Goal: Information Seeking & Learning: Learn about a topic

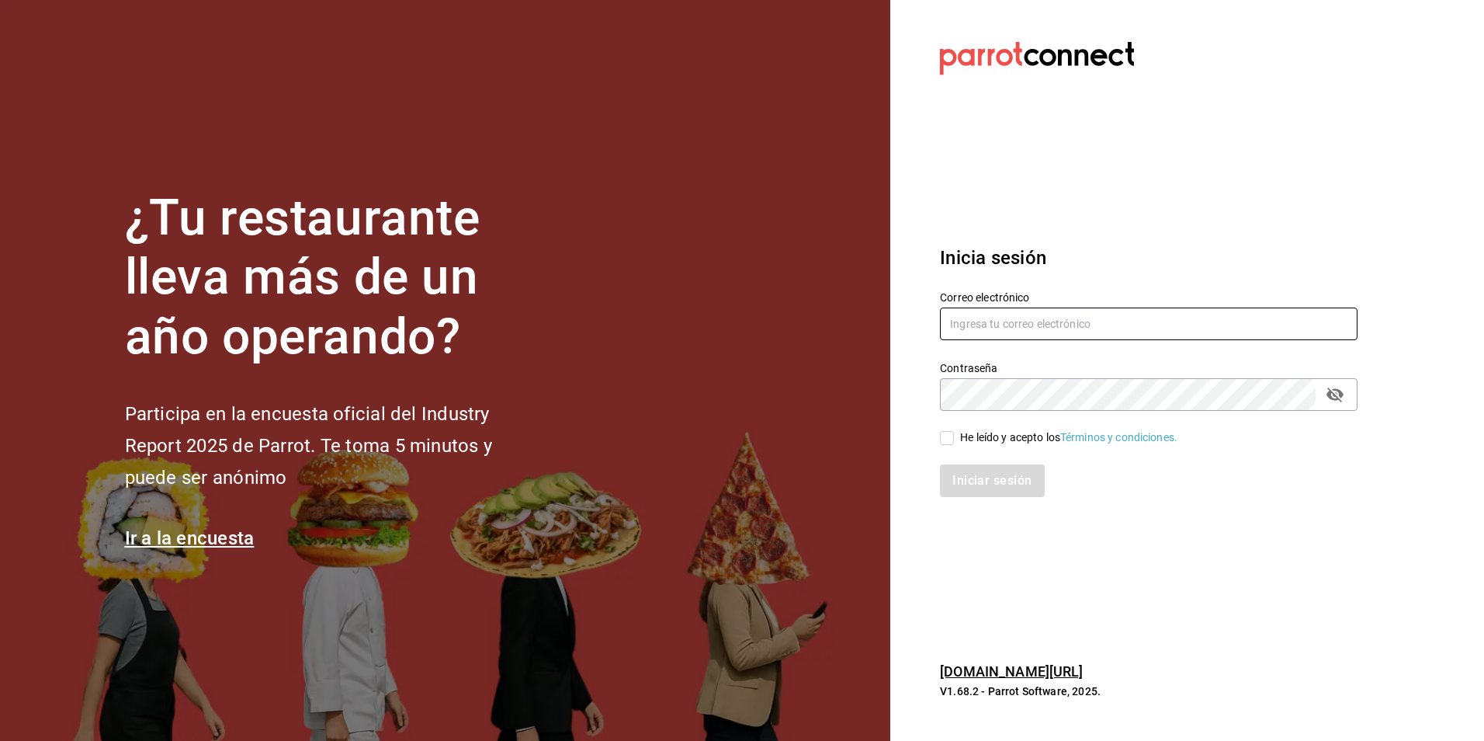
type input "[PERSON_NAME][EMAIL_ADDRESS][DOMAIN_NAME]"
click at [947, 438] on input "He leído y acepto los Términos y condiciones." at bounding box center [947, 438] width 14 height 14
checkbox input "true"
click at [987, 482] on button "Iniciar sesión" at bounding box center [993, 480] width 106 height 33
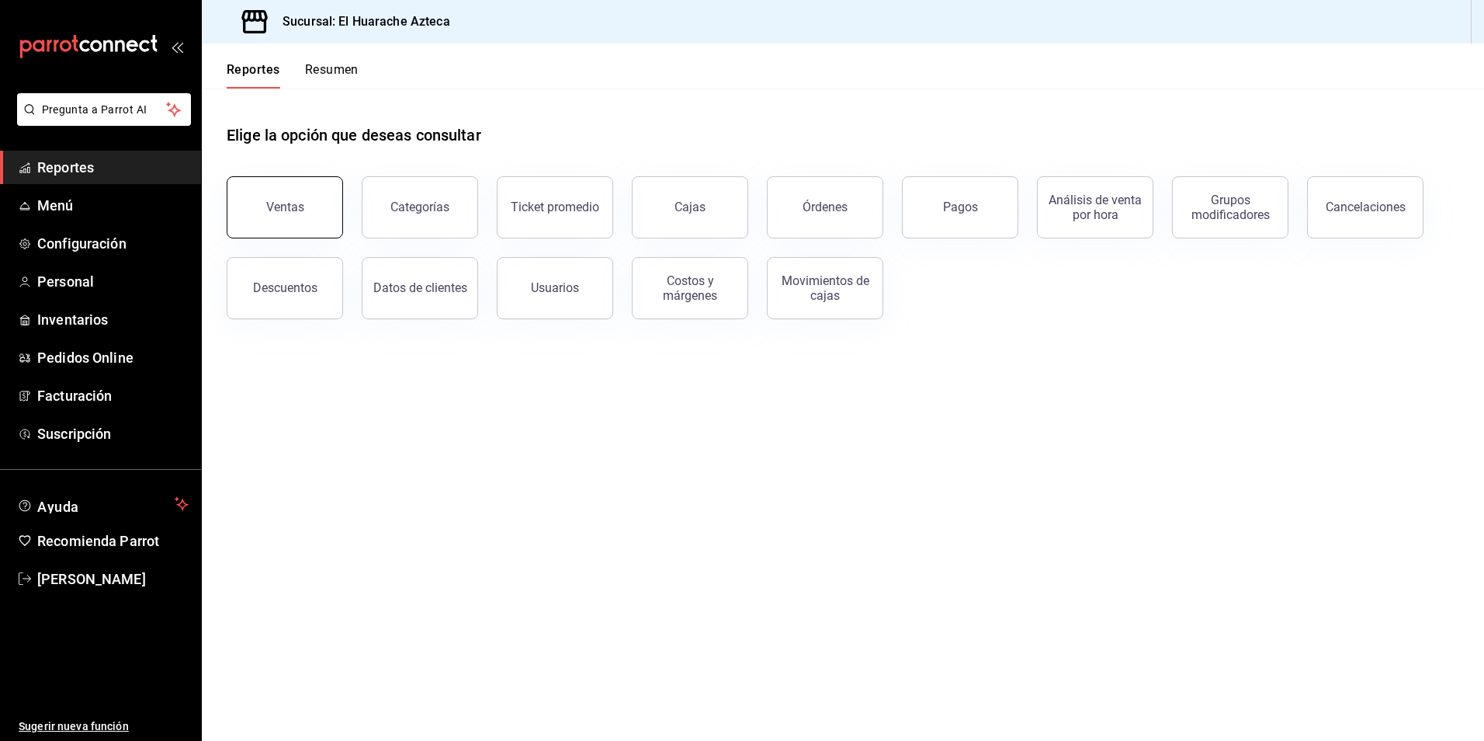
click at [291, 210] on div "Ventas" at bounding box center [285, 207] width 38 height 15
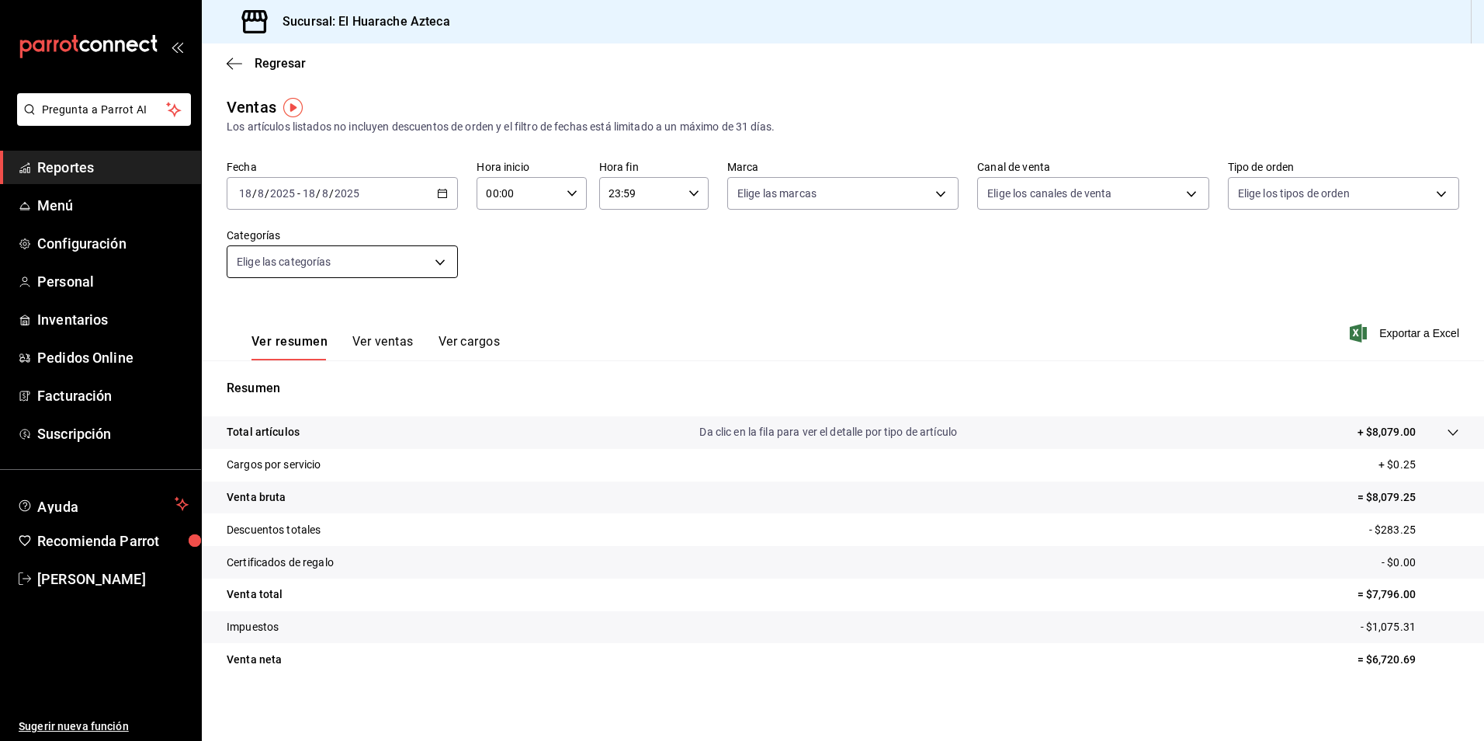
click at [450, 261] on body "Pregunta a Parrot AI Reportes Menú Configuración Personal Inventarios Pedidos O…" at bounding box center [742, 370] width 1484 height 741
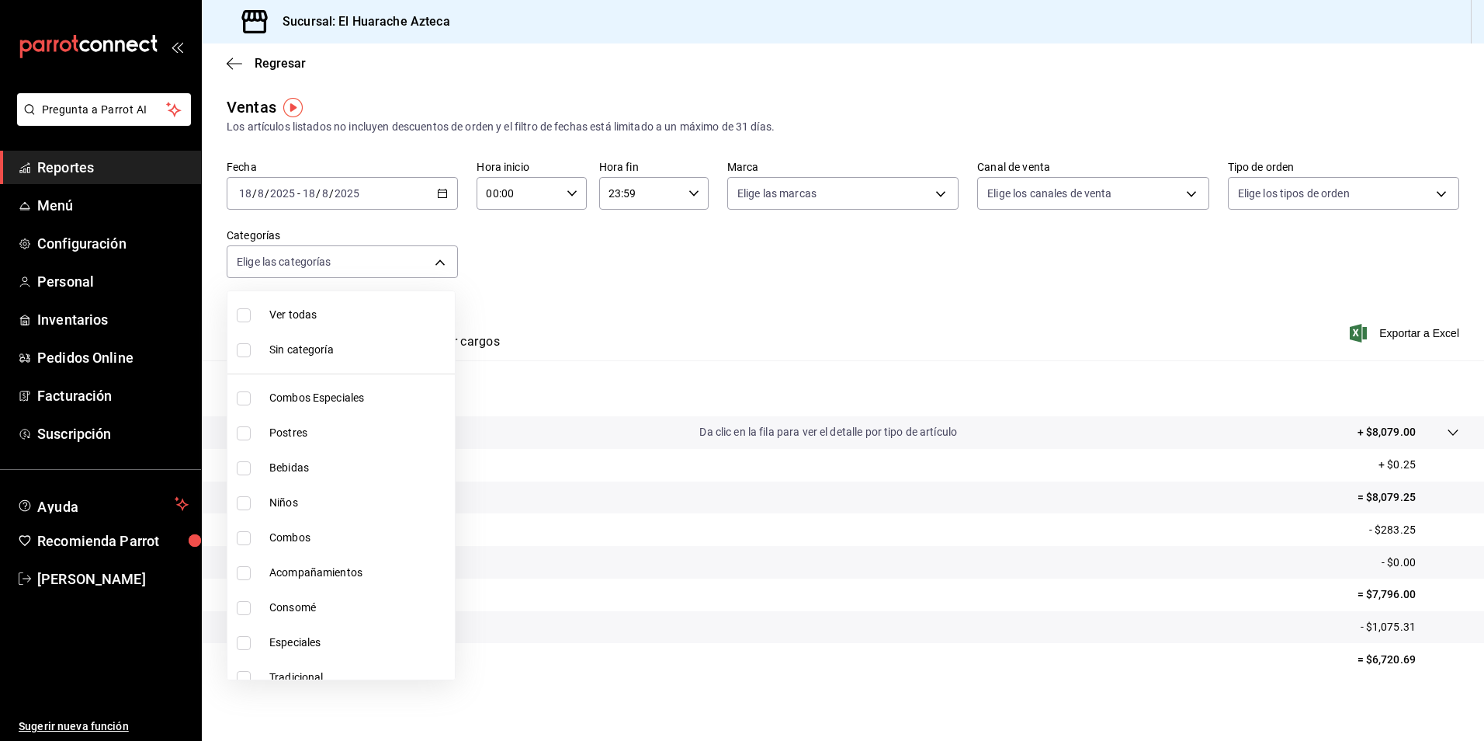
drag, startPoint x: 312, startPoint y: 391, endPoint x: 324, endPoint y: 425, distance: 36.1
click at [314, 391] on span "Combos Especiales" at bounding box center [358, 398] width 179 height 16
type input "2c353759-2c9e-4a11-8b13-ec92f7df1887"
checkbox input "true"
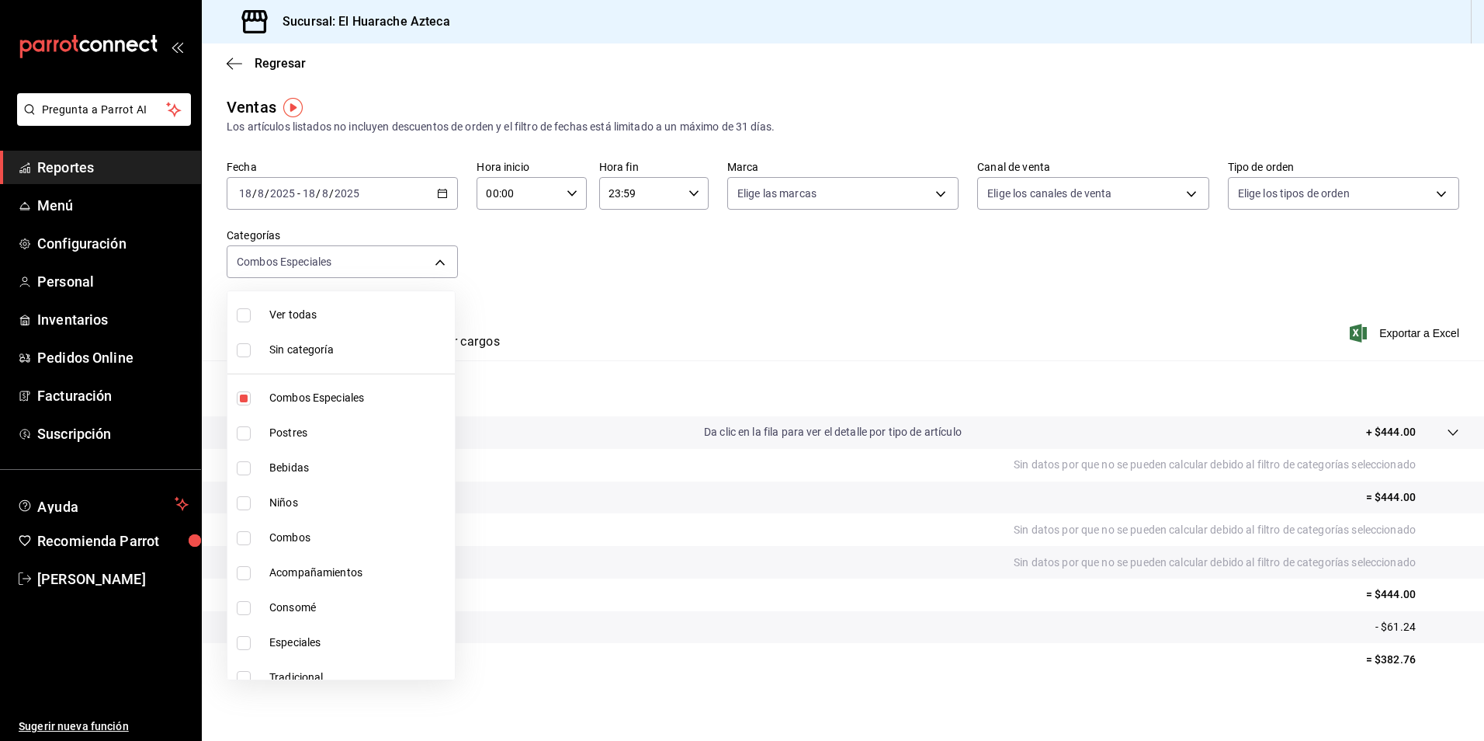
click at [243, 538] on input "checkbox" at bounding box center [244, 538] width 14 height 14
checkbox input "true"
type input "2c353759-2c9e-4a11-8b13-ec92f7df1887,801fb927-b16a-41c9-9a7c-271afa856fa8"
click at [239, 571] on input "checkbox" at bounding box center [244, 573] width 14 height 14
checkbox input "true"
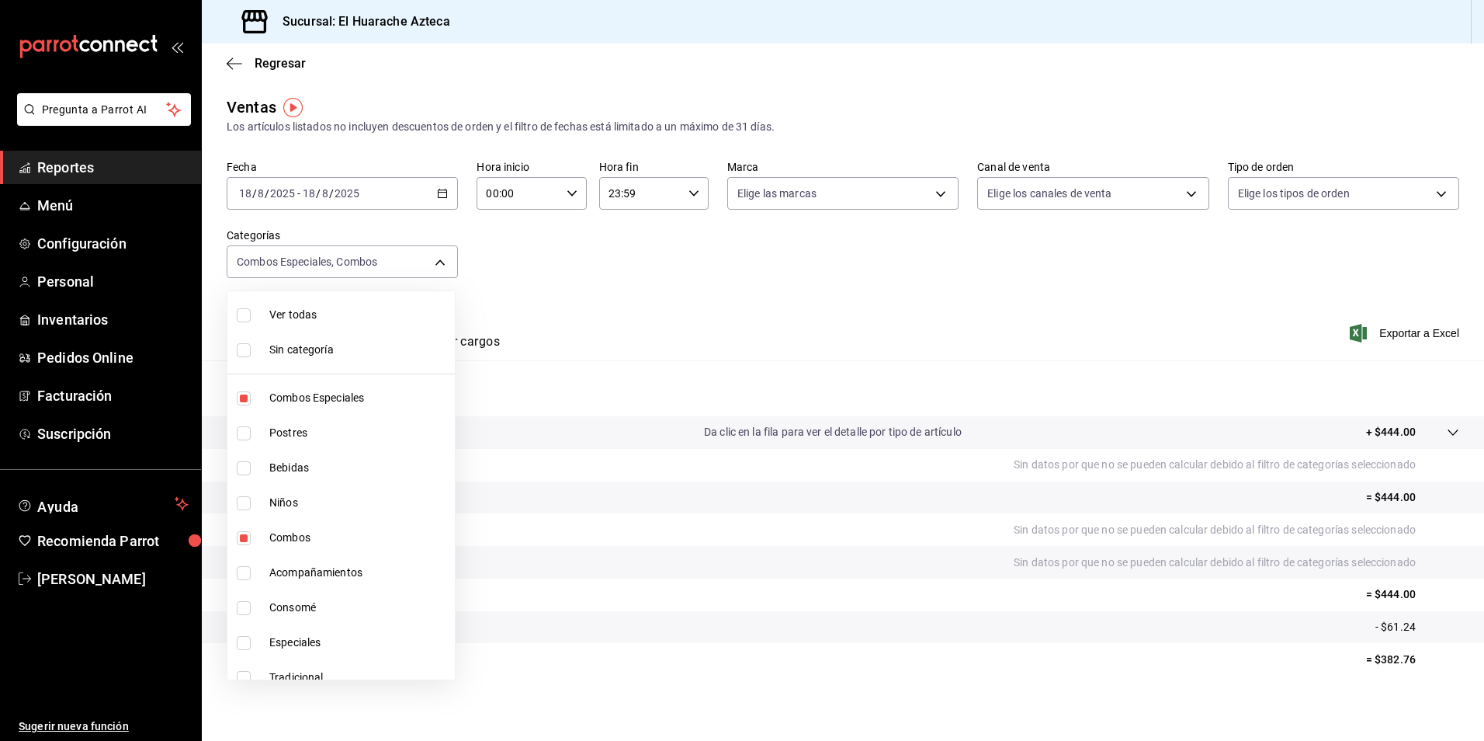
type input "2c353759-2c9e-4a11-8b13-ec92f7df1887,801fb927-b16a-41c9-9a7c-271afa856fa8,2d28a…"
click at [248, 641] on input "checkbox" at bounding box center [244, 643] width 14 height 14
checkbox input "true"
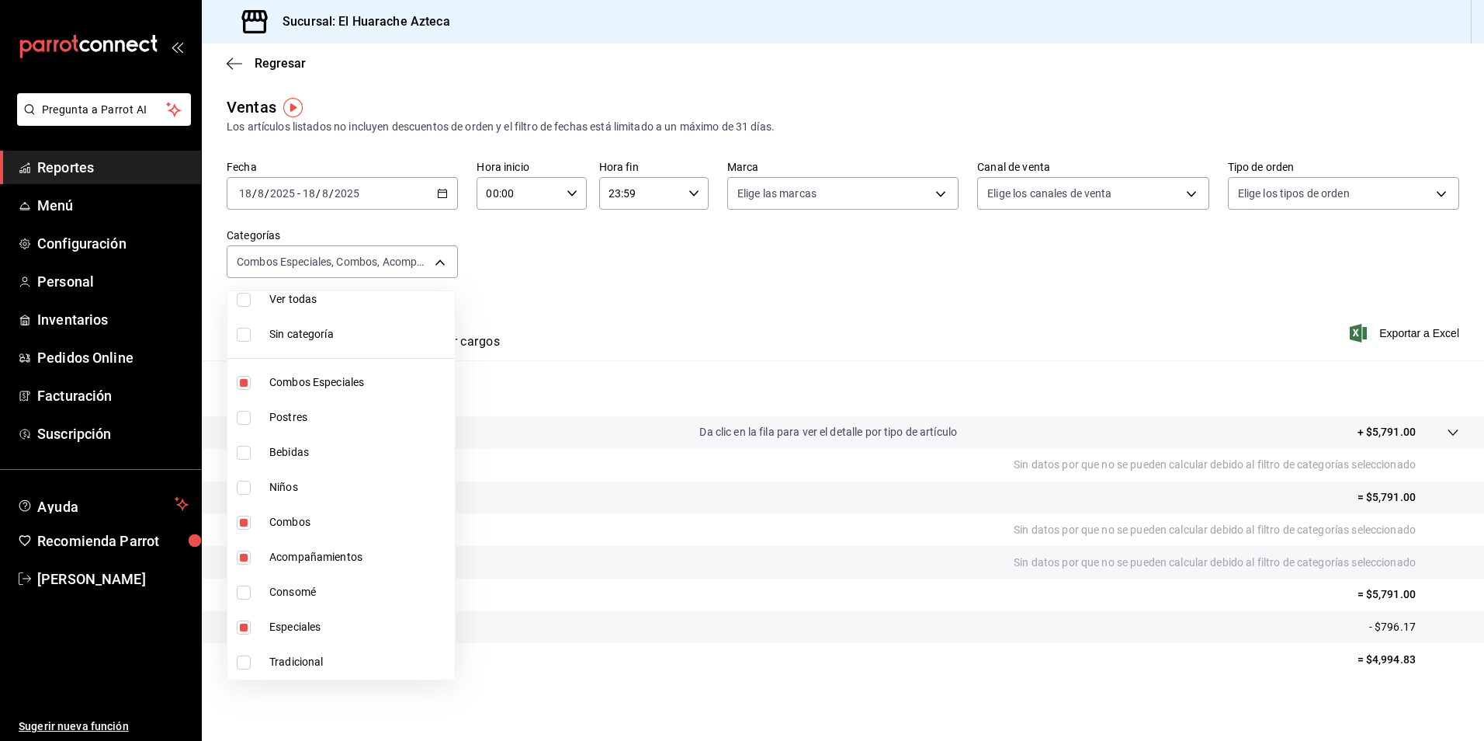
click at [236, 660] on li "Tradicional" at bounding box center [340, 661] width 227 height 35
type input "2c353759-2c9e-4a11-8b13-ec92f7df1887,801fb927-b16a-41c9-9a7c-271afa856fa8,2d28a…"
checkbox input "true"
click at [290, 658] on span "Tradicional" at bounding box center [358, 662] width 179 height 16
type input "2c353759-2c9e-4a11-8b13-ec92f7df1887,801fb927-b16a-41c9-9a7c-271afa856fa8,2d28a…"
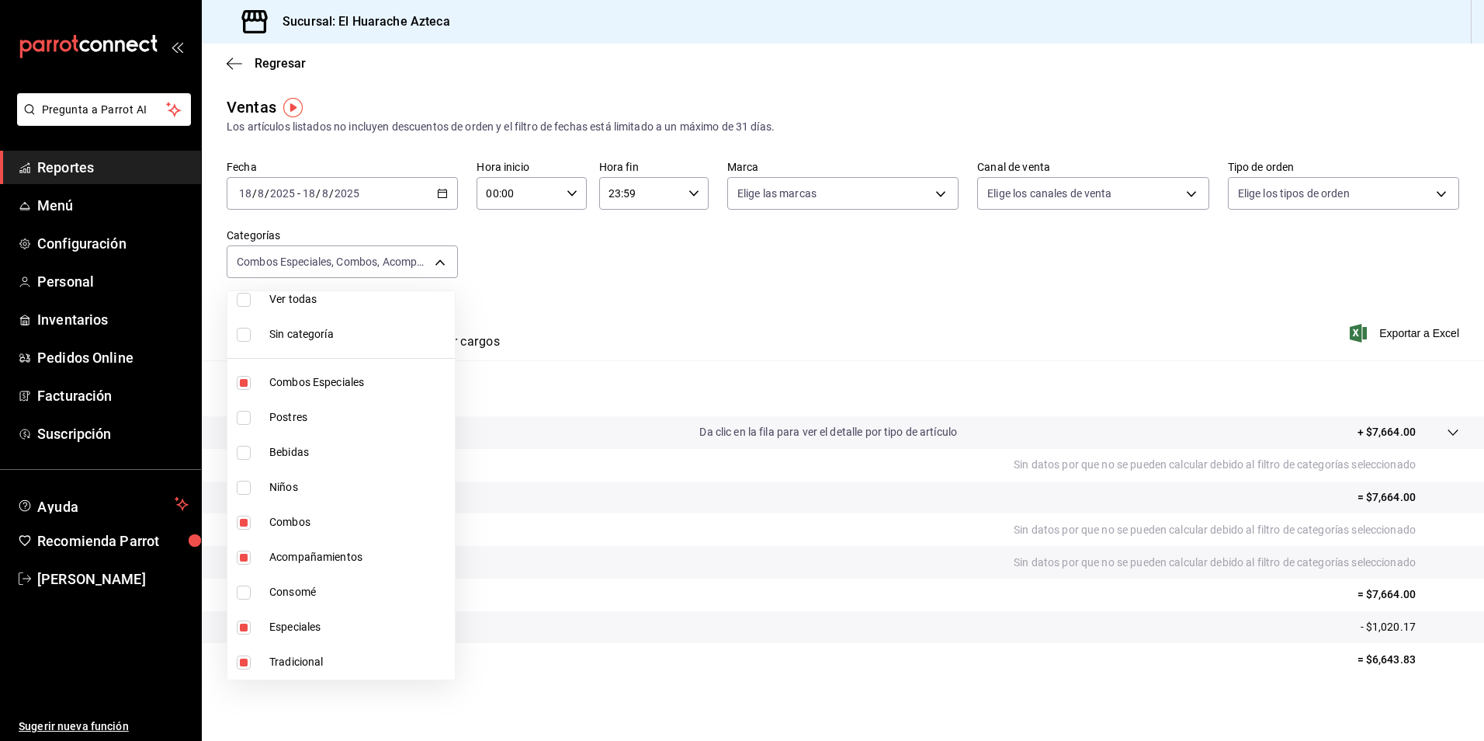
checkbox input "false"
click at [285, 630] on span "Especiales" at bounding box center [358, 627] width 179 height 16
type input "2c353759-2c9e-4a11-8b13-ec92f7df1887,801fb927-b16a-41c9-9a7c-271afa856fa8,2d28a…"
checkbox input "false"
click at [289, 550] on span "Acompañamientos" at bounding box center [358, 557] width 179 height 16
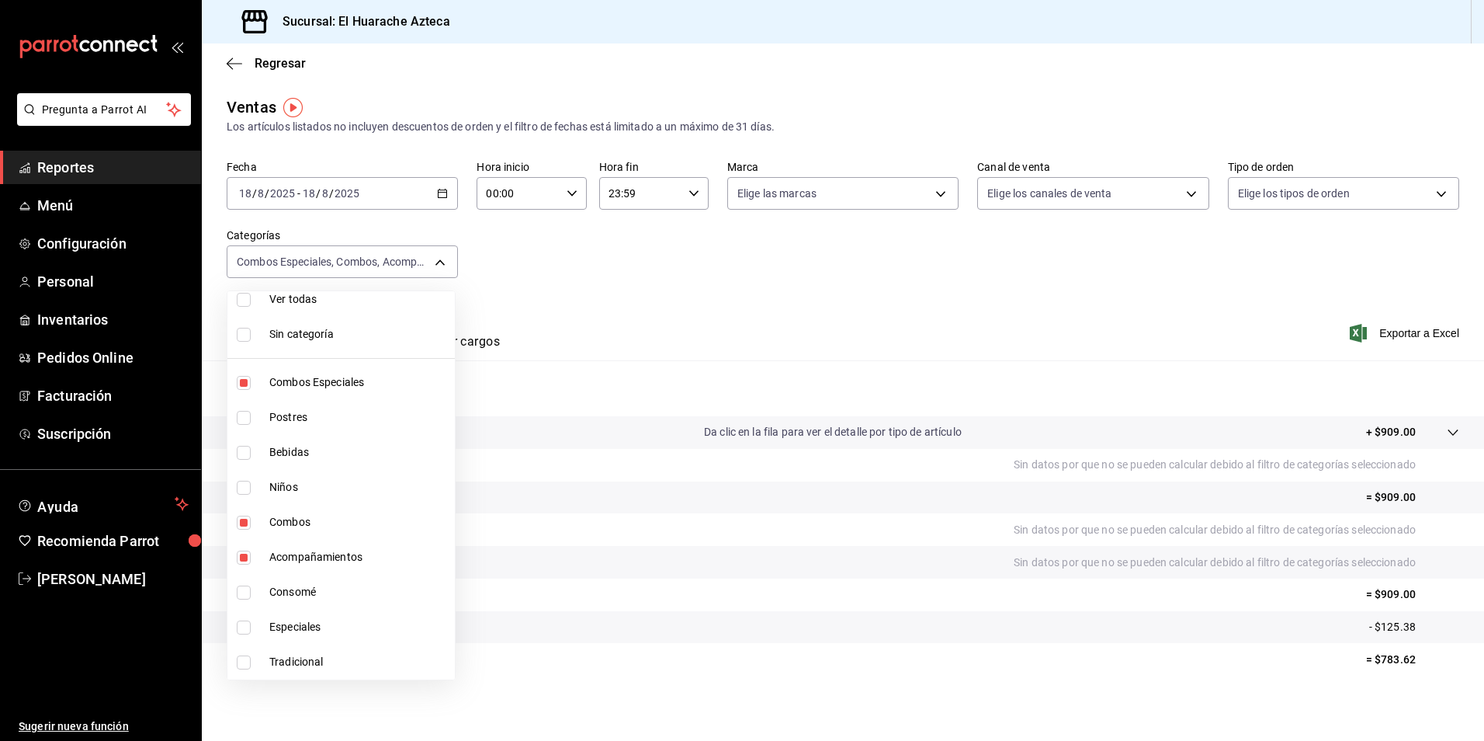
type input "2c353759-2c9e-4a11-8b13-ec92f7df1887,801fb927-b16a-41c9-9a7c-271afa856fa8"
checkbox input "false"
click at [269, 523] on span "Combos" at bounding box center [358, 522] width 179 height 16
type input "2c353759-2c9e-4a11-8b13-ec92f7df1887"
checkbox input "false"
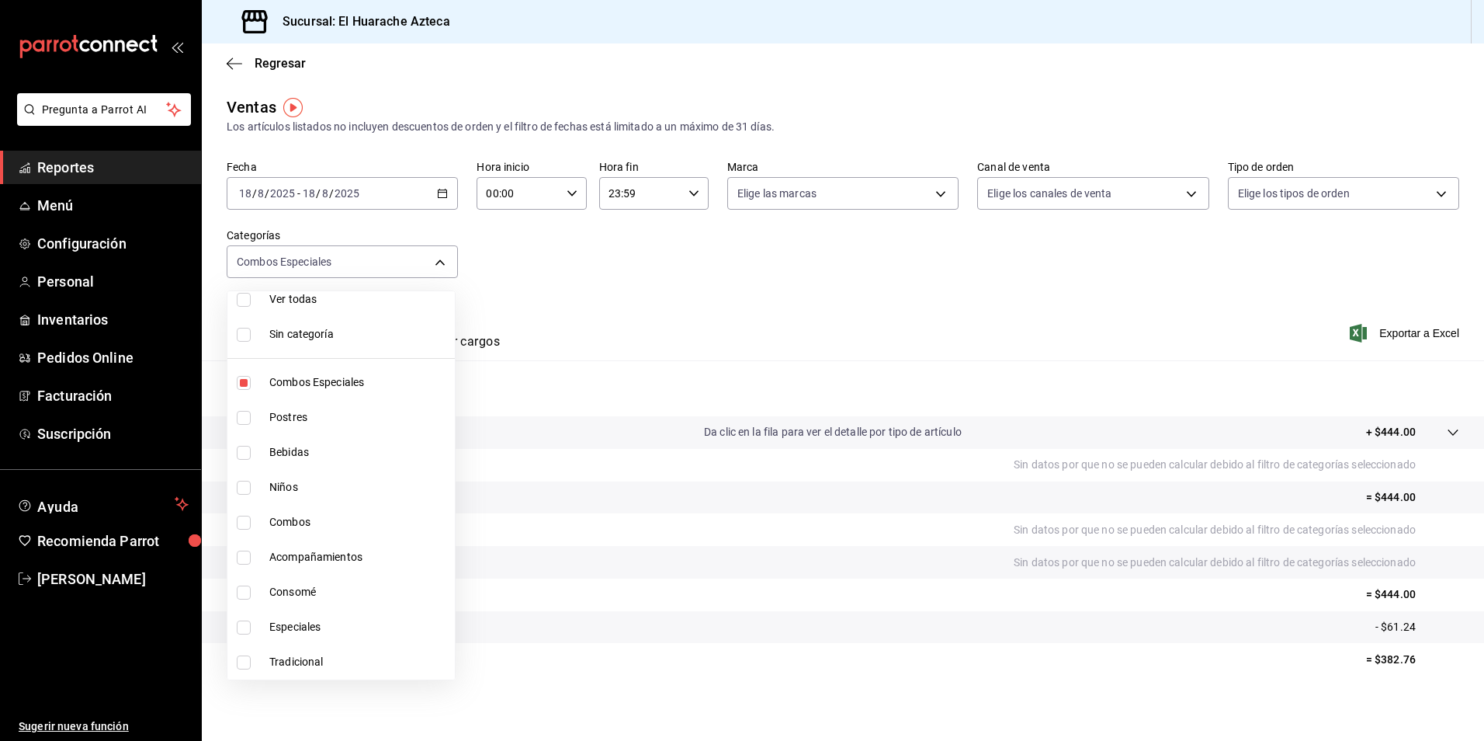
click at [302, 384] on span "Combos Especiales" at bounding box center [358, 382] width 179 height 16
checkbox input "false"
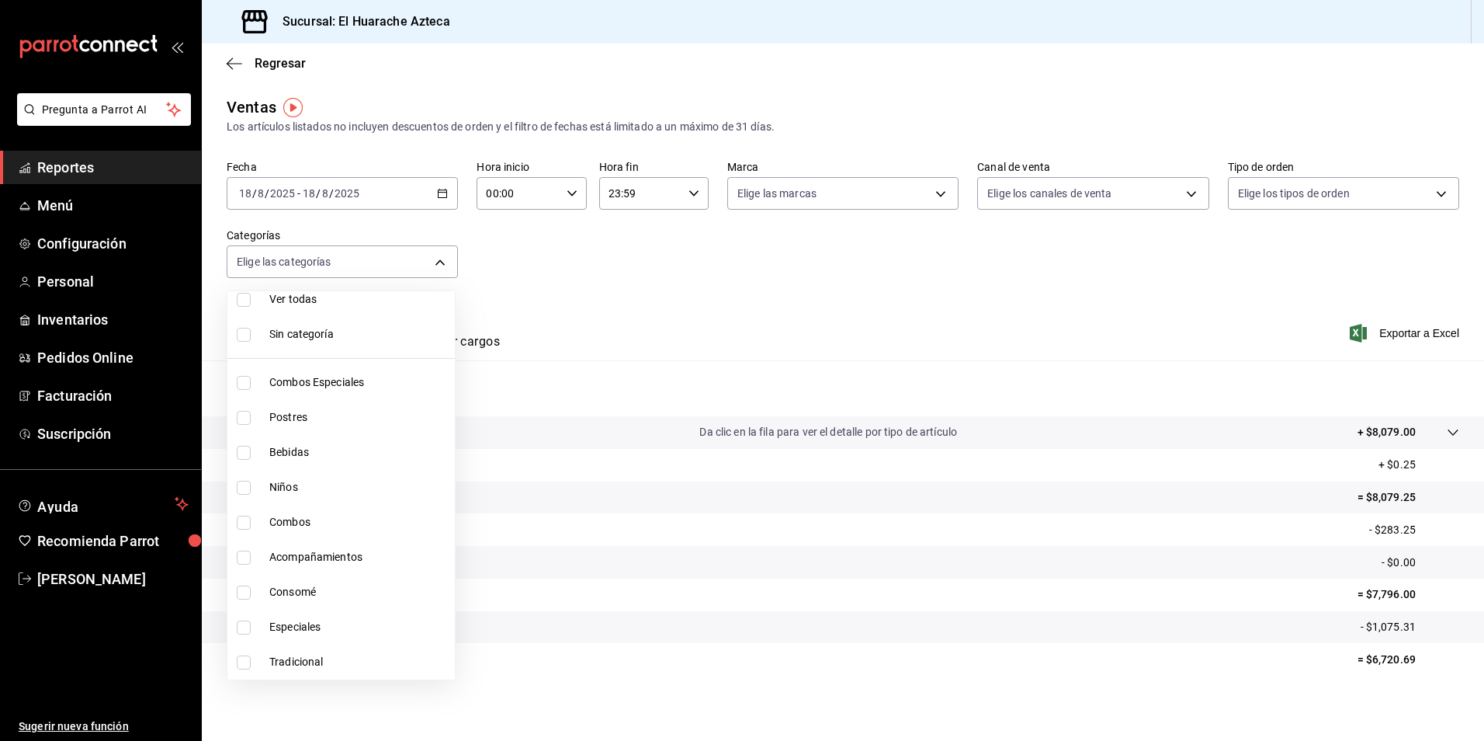
click at [242, 418] on input "checkbox" at bounding box center [244, 418] width 14 height 14
checkbox input "true"
type input "c007e3ad-3013-4e56-a94d-c02e68cae99b"
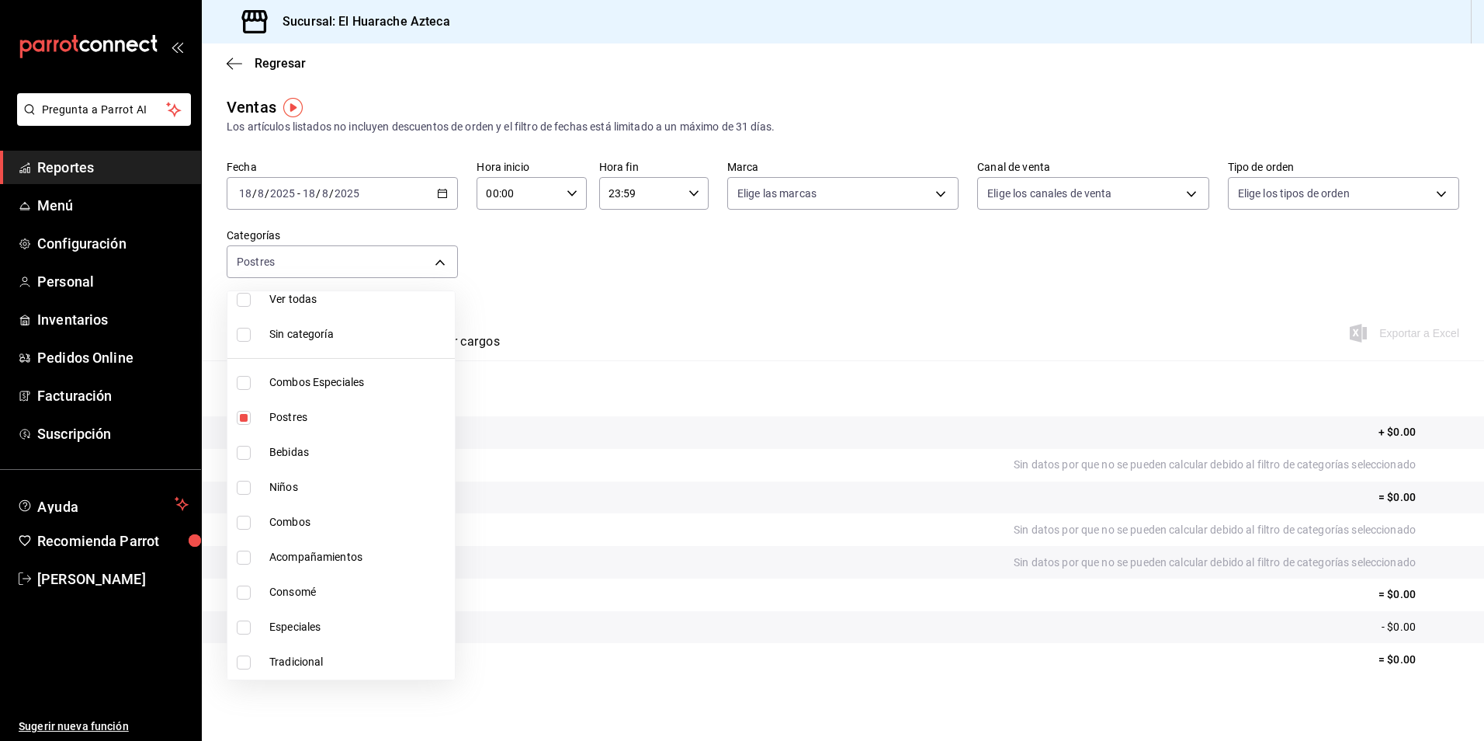
click at [248, 450] on input "checkbox" at bounding box center [244, 453] width 14 height 14
checkbox input "true"
click at [699, 363] on div at bounding box center [742, 370] width 1484 height 741
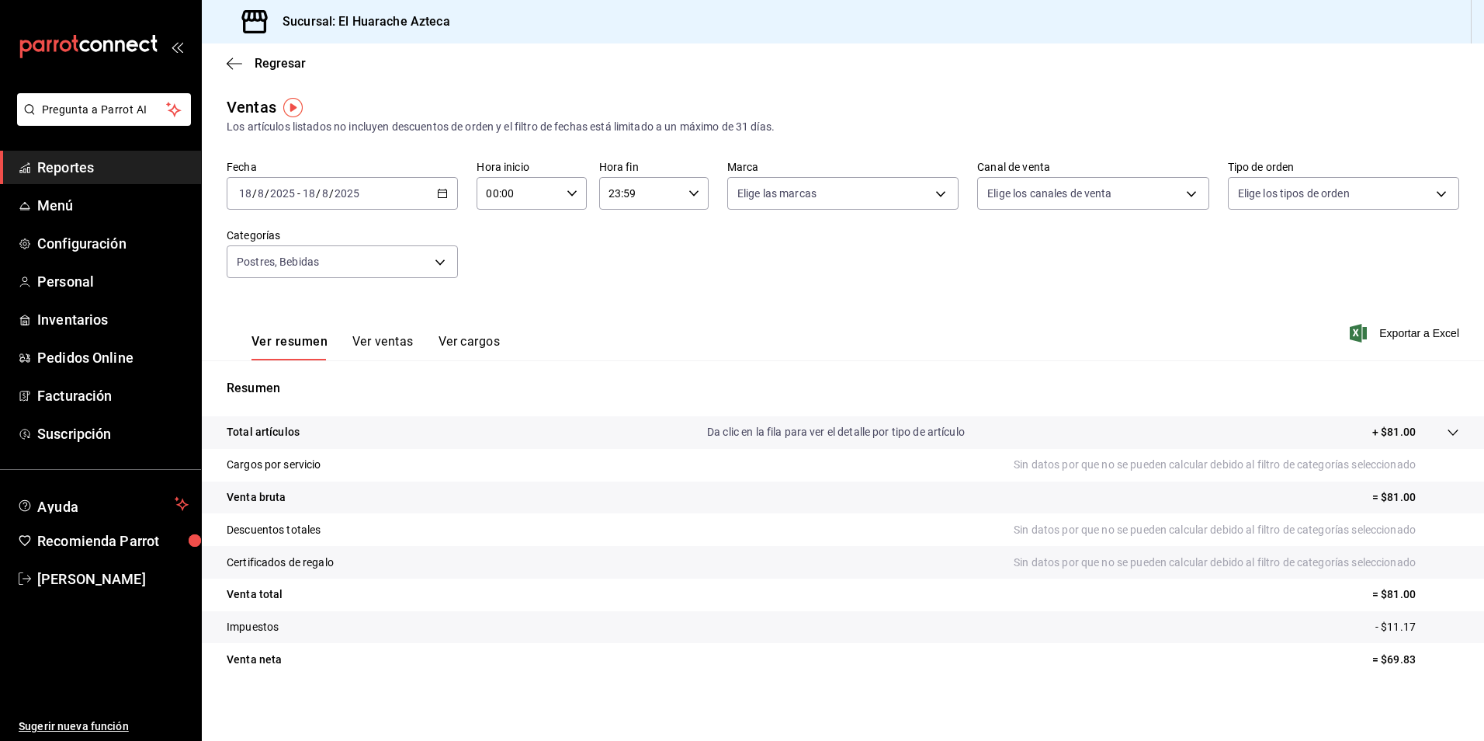
click at [376, 344] on button "Ver ventas" at bounding box center [382, 347] width 61 height 26
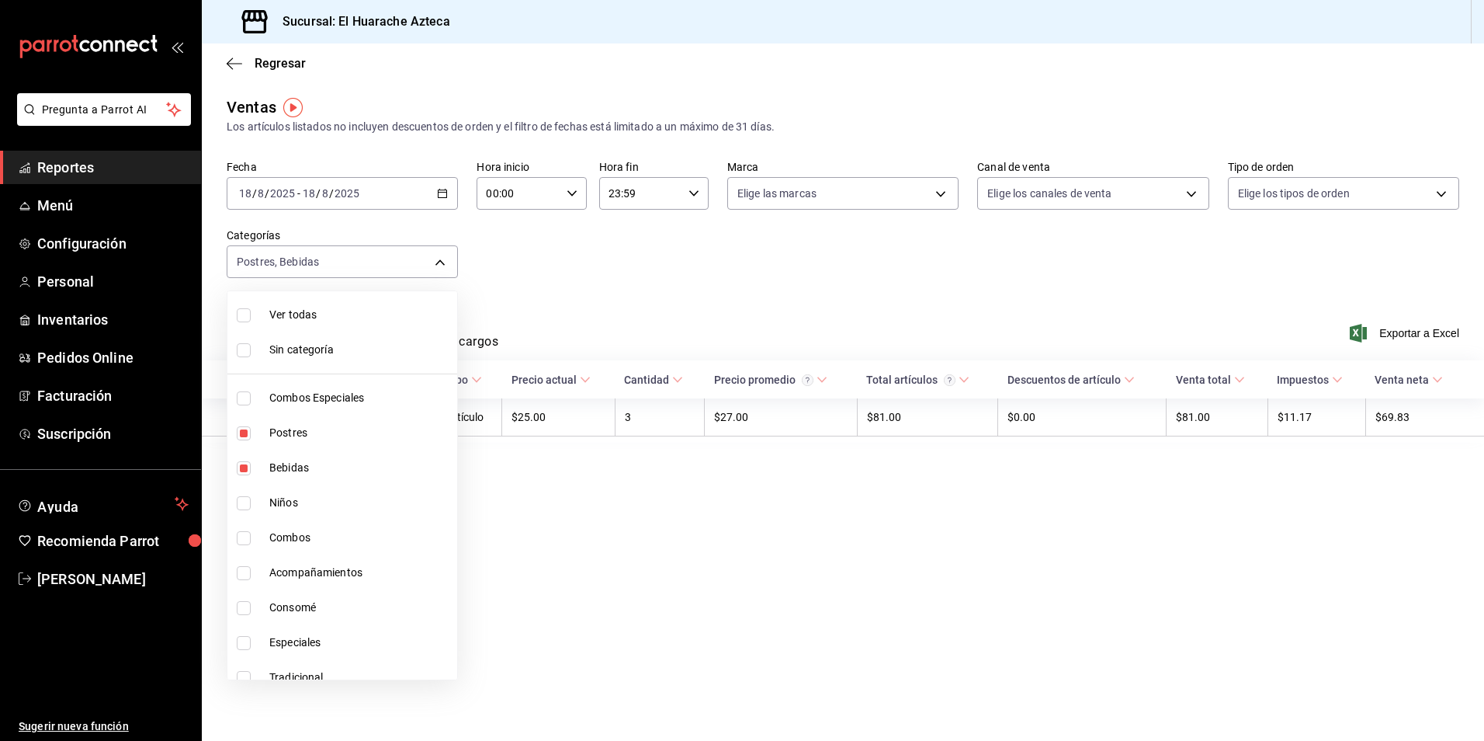
click at [439, 263] on body "Pregunta a Parrot AI Reportes Menú Configuración Personal Inventarios Pedidos O…" at bounding box center [742, 370] width 1484 height 741
click at [279, 432] on span "Postres" at bounding box center [360, 433] width 182 height 16
type input "f30dce80-1504-46fe-9bff-e61b227a5927"
checkbox input "false"
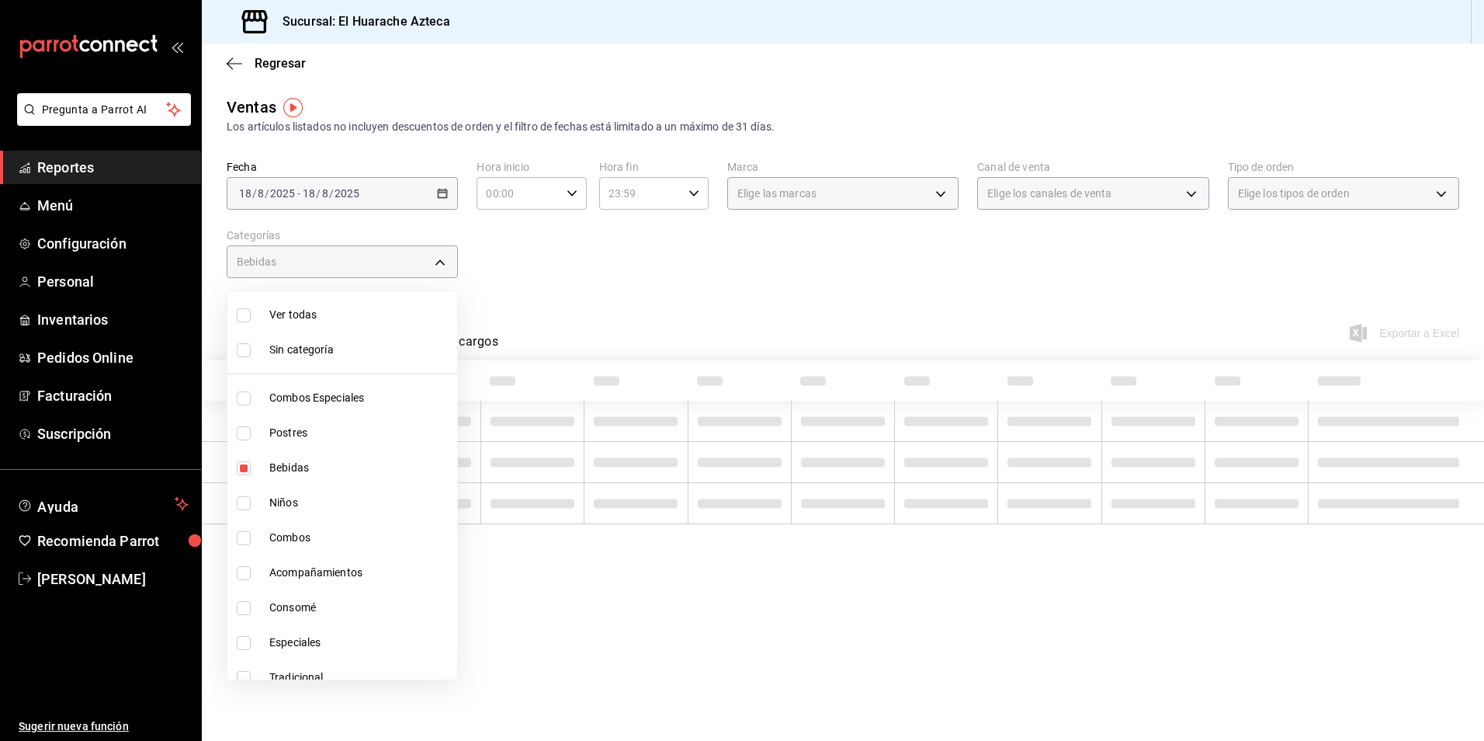
click at [284, 466] on span "Bebidas" at bounding box center [360, 468] width 182 height 16
checkbox input "false"
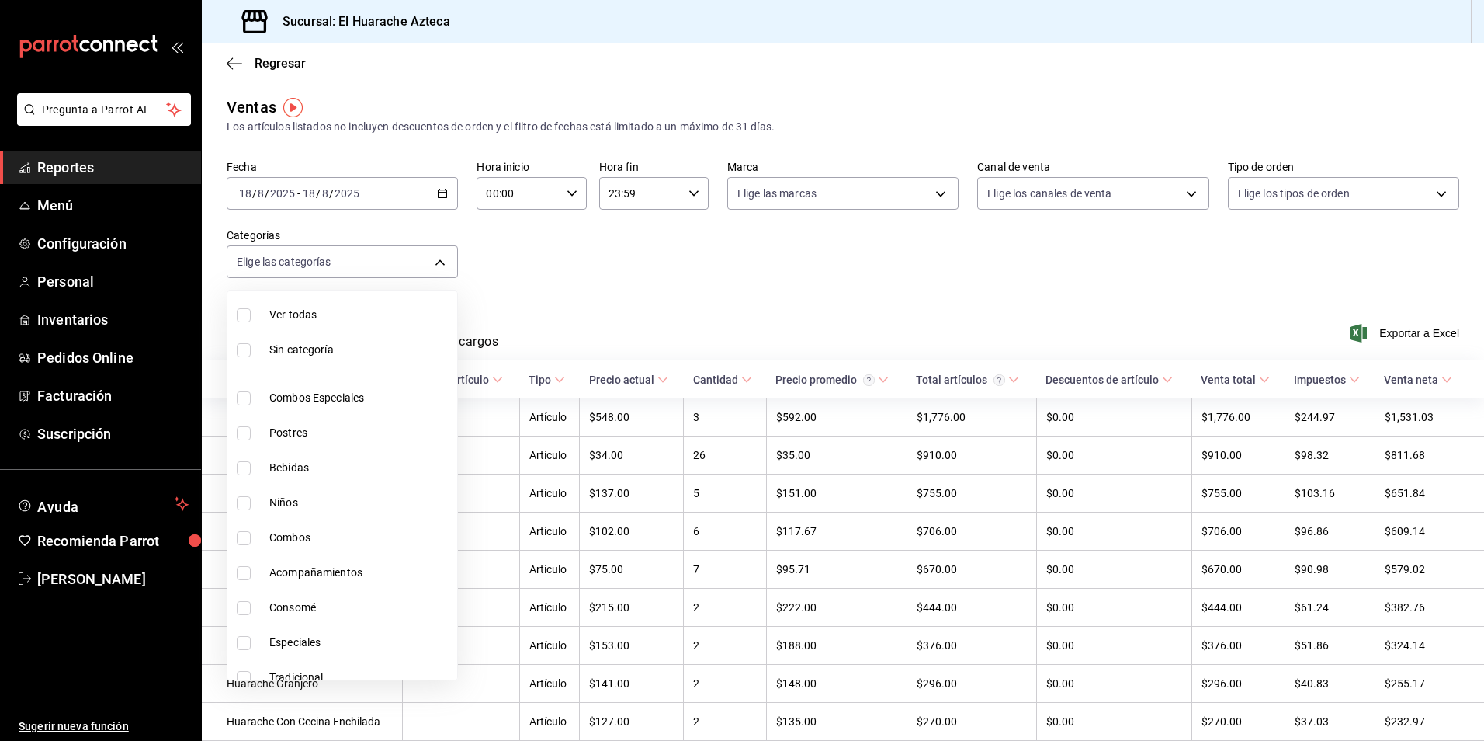
click at [241, 504] on input "checkbox" at bounding box center [244, 503] width 14 height 14
checkbox input "true"
type input "28e60cb7-9a33-402d-bbe1-a64a9172dbc2"
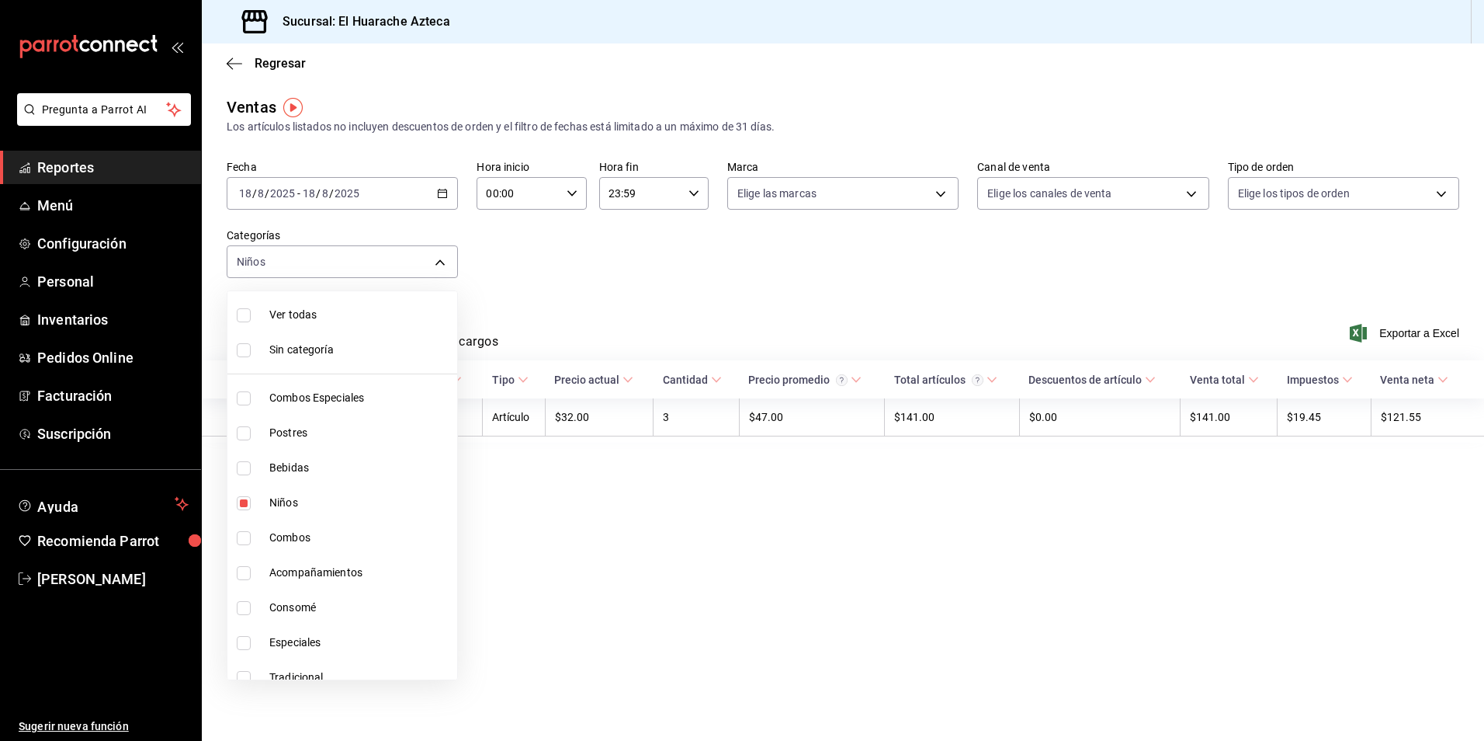
click at [704, 281] on div at bounding box center [742, 370] width 1484 height 741
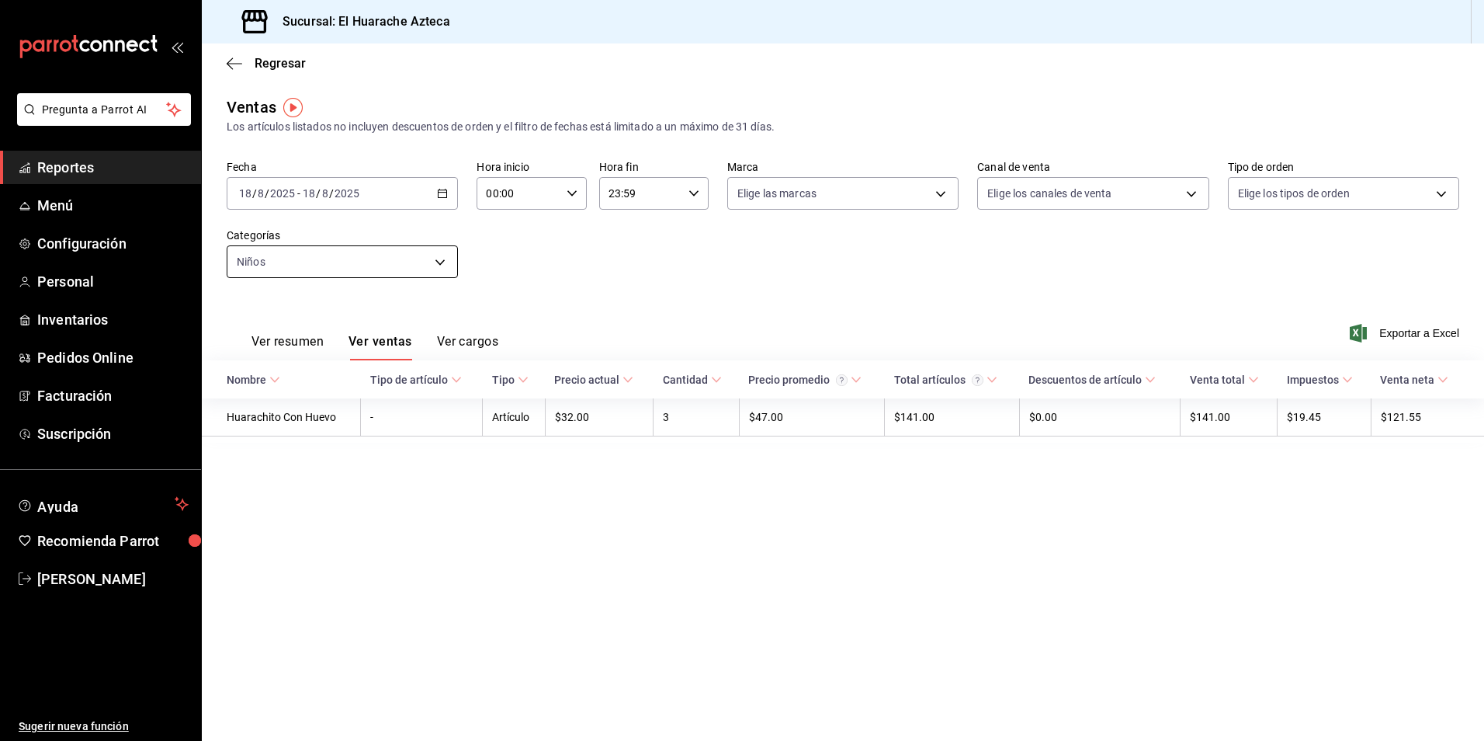
click at [438, 267] on body "Pregunta a Parrot AI Reportes Menú Configuración Personal Inventarios Pedidos O…" at bounding box center [742, 370] width 1484 height 741
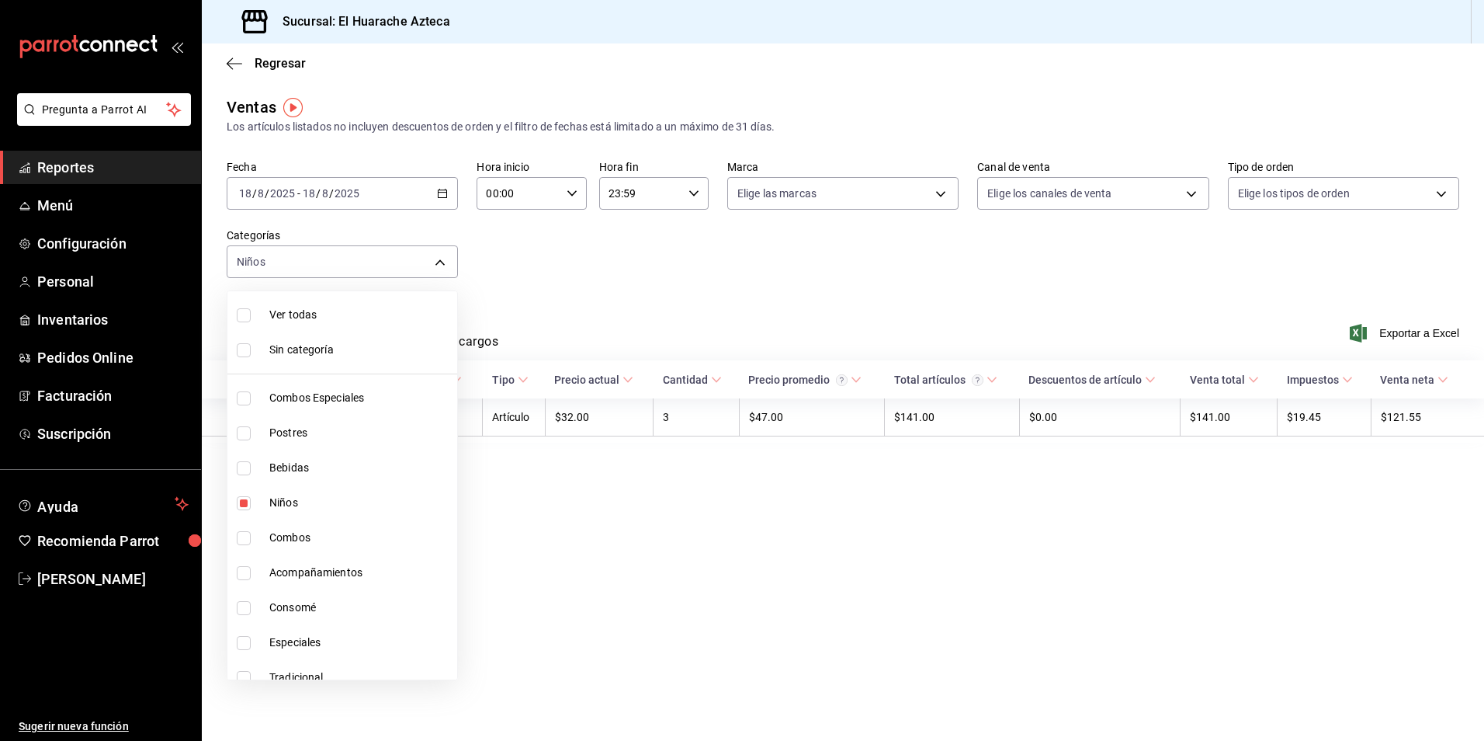
click at [275, 497] on span "Niños" at bounding box center [360, 503] width 182 height 16
checkbox input "false"
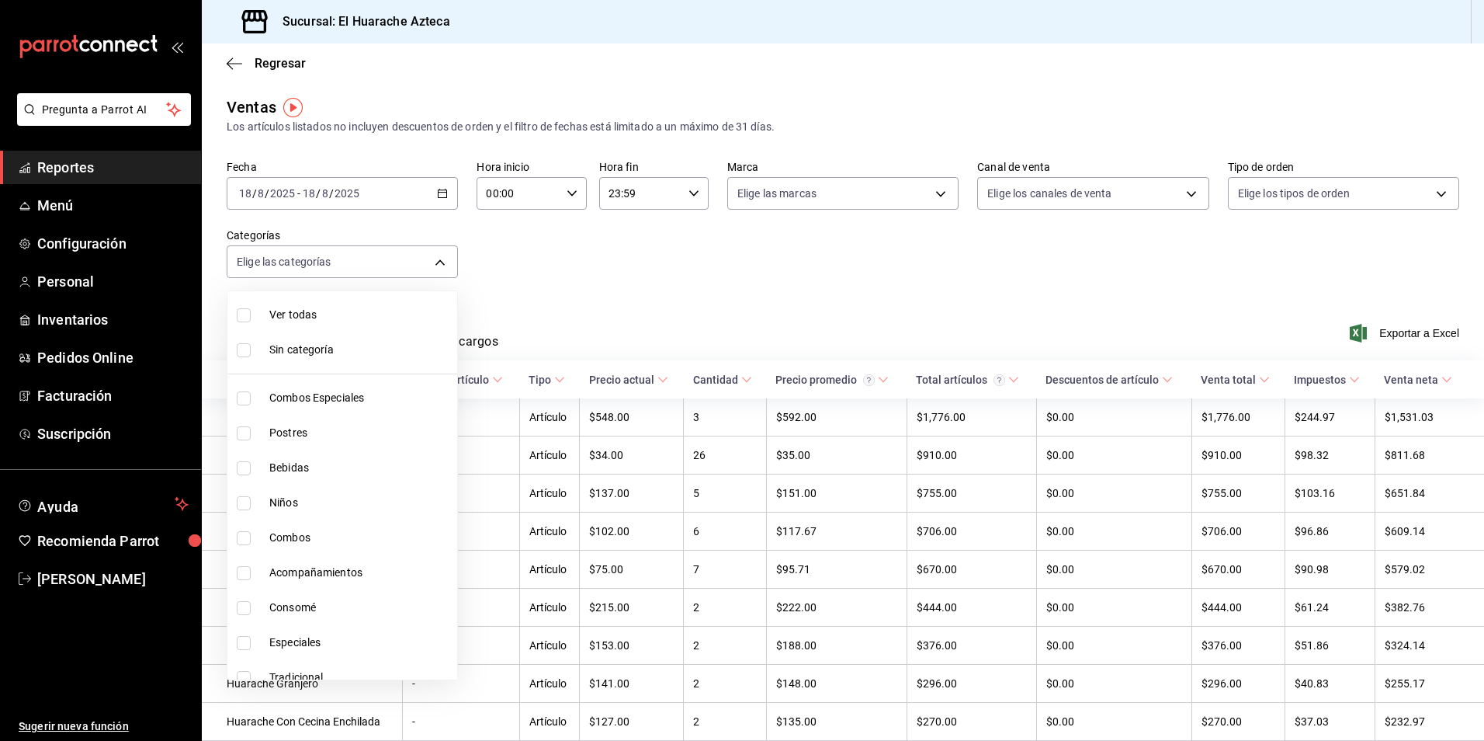
click at [240, 607] on input "checkbox" at bounding box center [244, 608] width 14 height 14
checkbox input "true"
type input "53f55ae2-6285-460e-a8e1-99190fafff65"
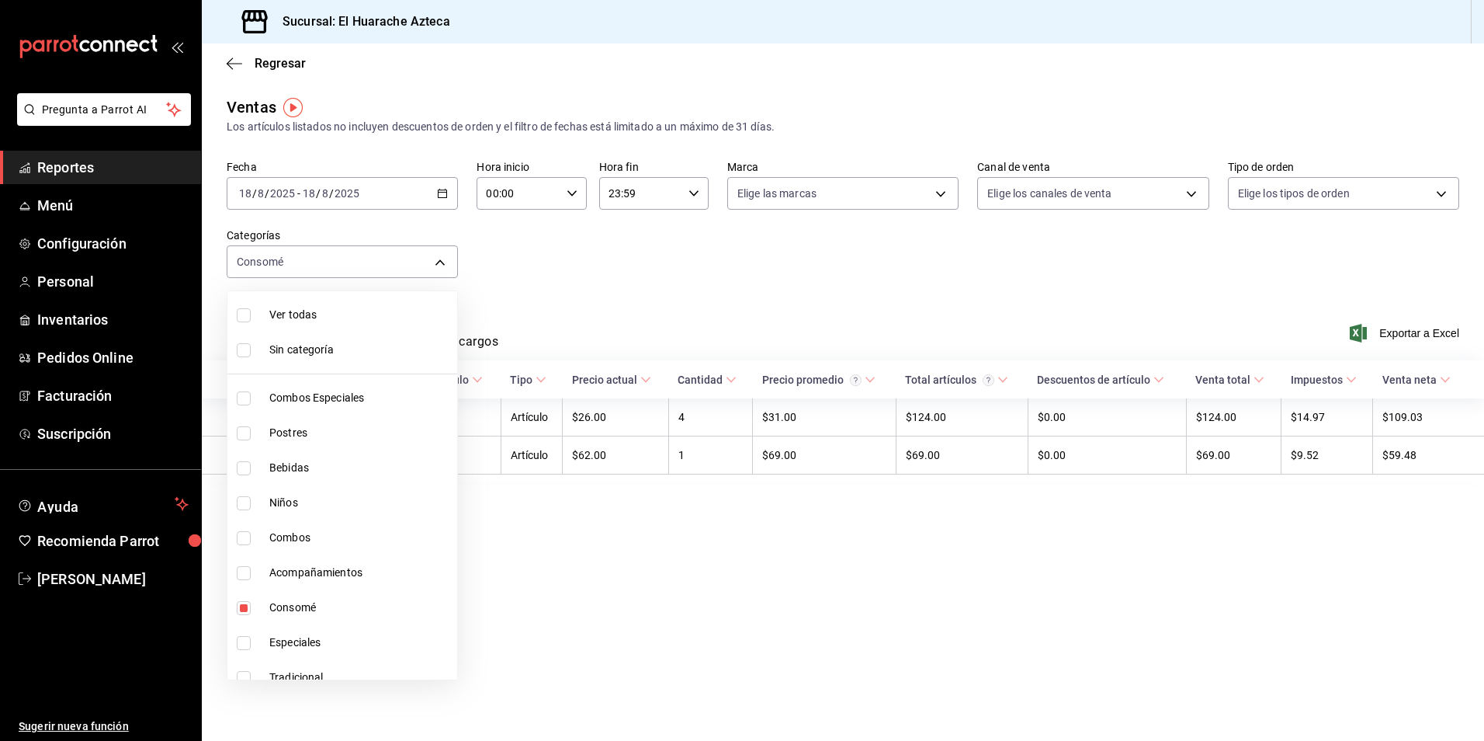
click at [654, 273] on div at bounding box center [742, 370] width 1484 height 741
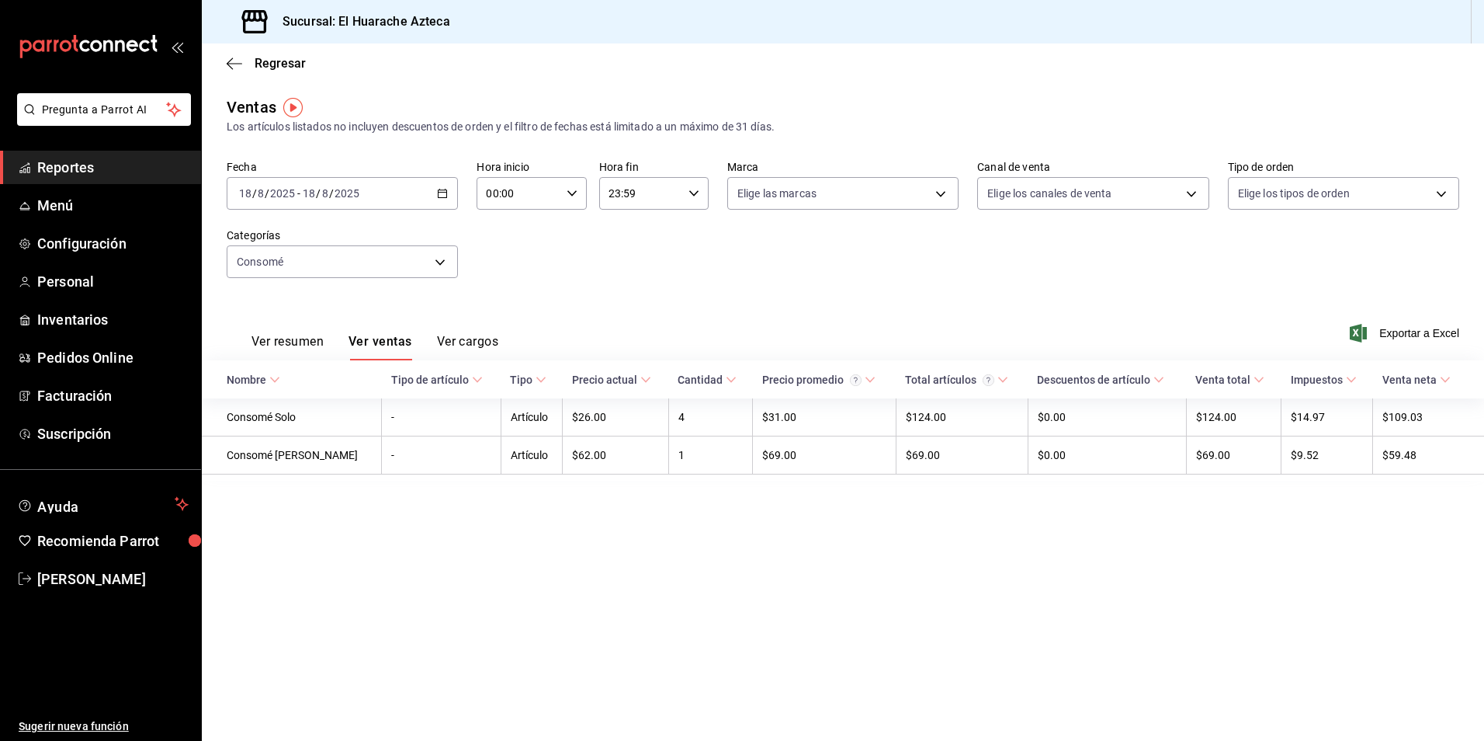
click at [278, 383] on icon at bounding box center [274, 379] width 11 height 11
click at [286, 341] on button "Ver resumen" at bounding box center [288, 347] width 72 height 26
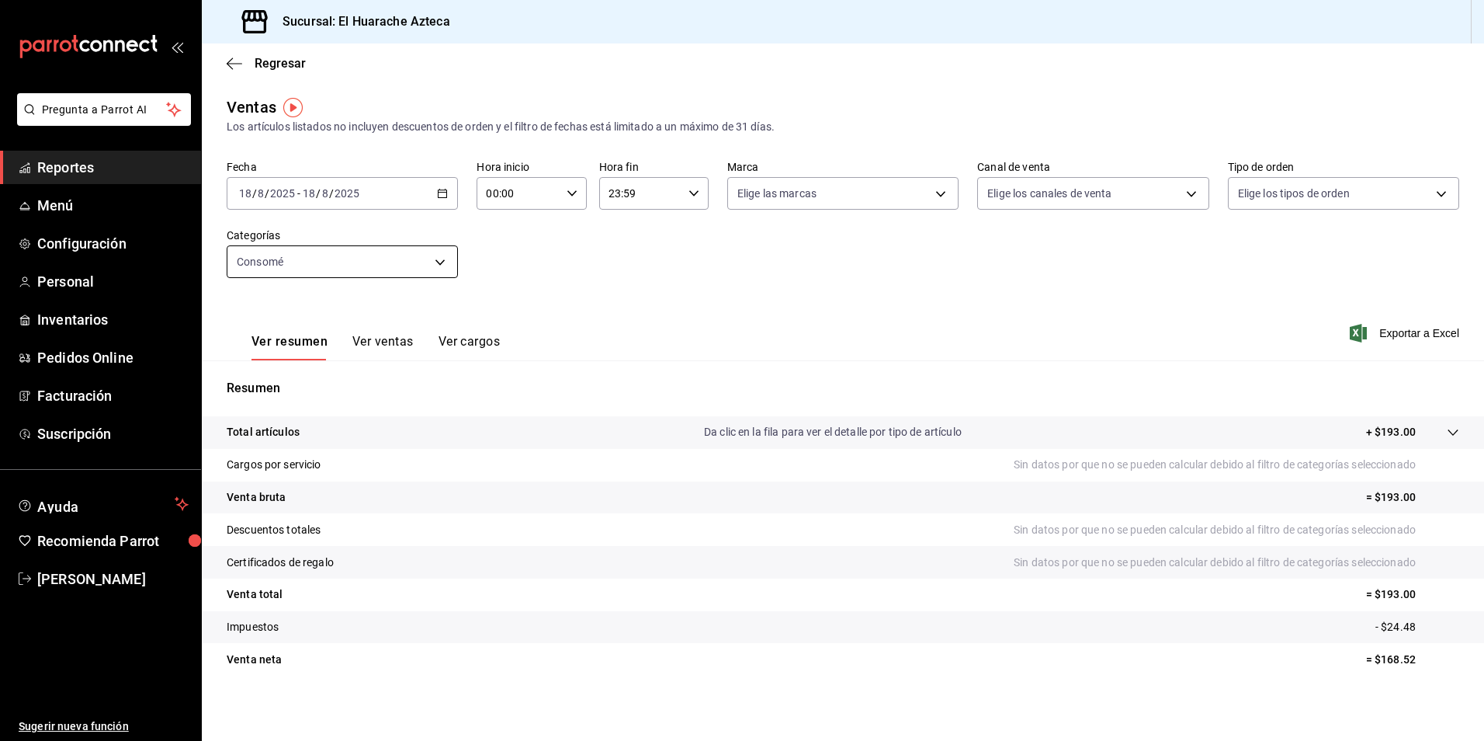
click at [438, 262] on body "Pregunta a Parrot AI Reportes Menú Configuración Personal Inventarios Pedidos O…" at bounding box center [742, 370] width 1484 height 741
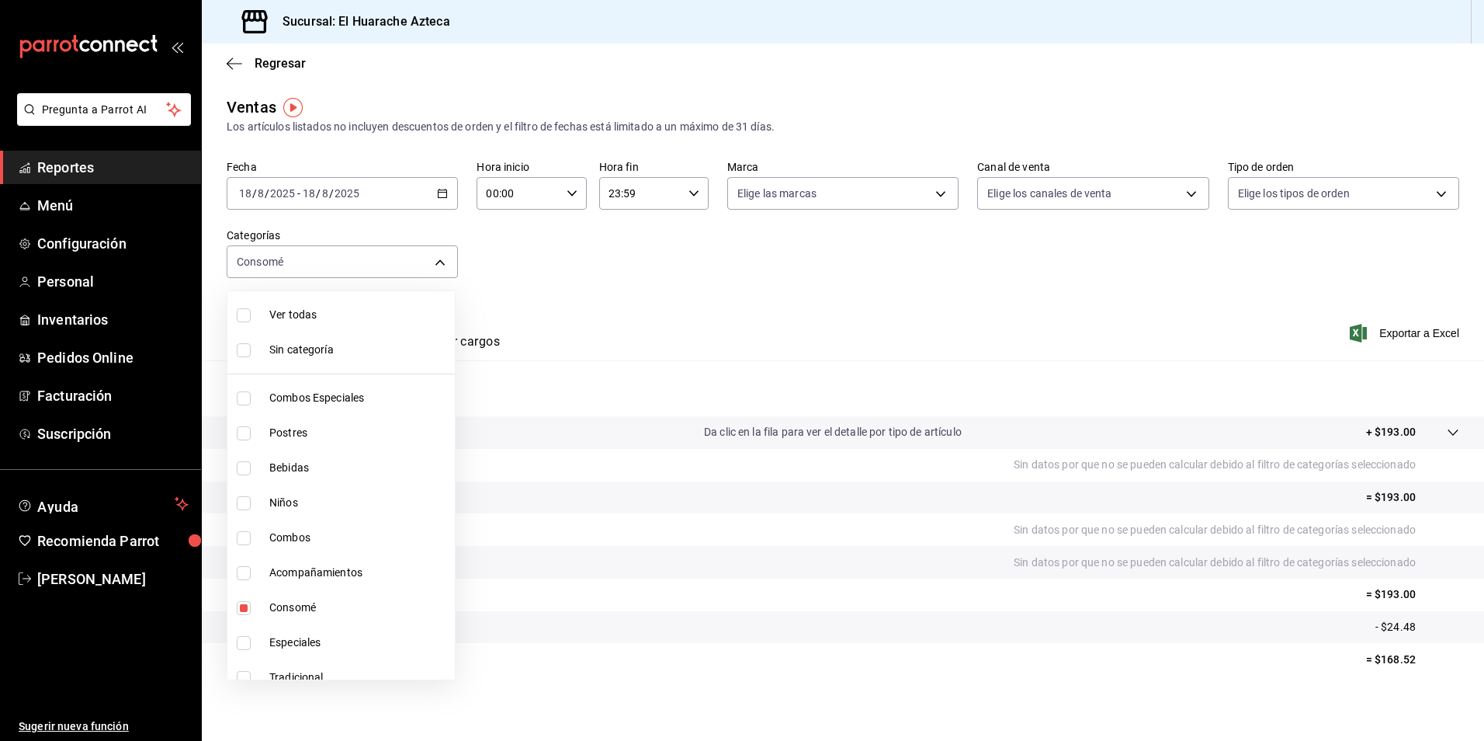
click at [293, 613] on span "Consomé" at bounding box center [358, 607] width 179 height 16
checkbox input "false"
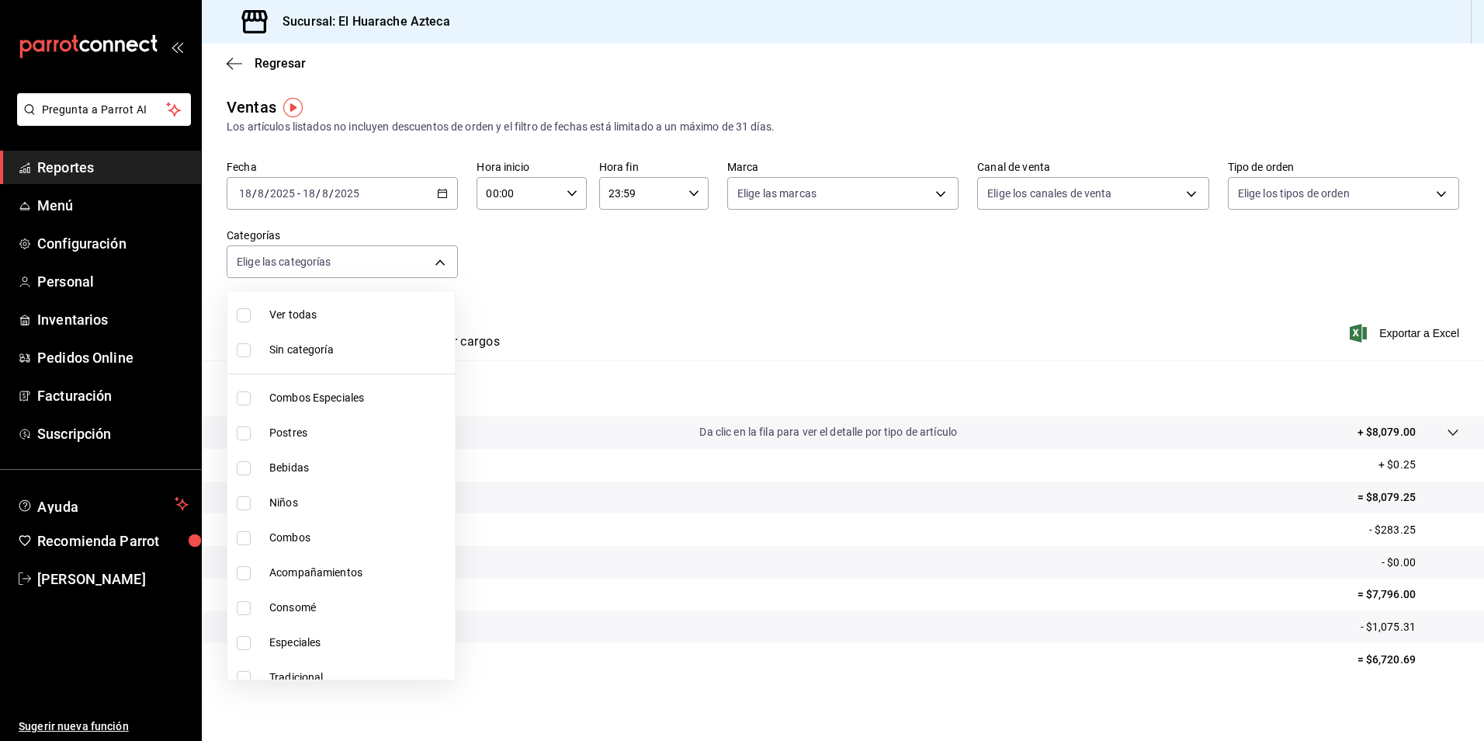
click at [703, 281] on div at bounding box center [742, 370] width 1484 height 741
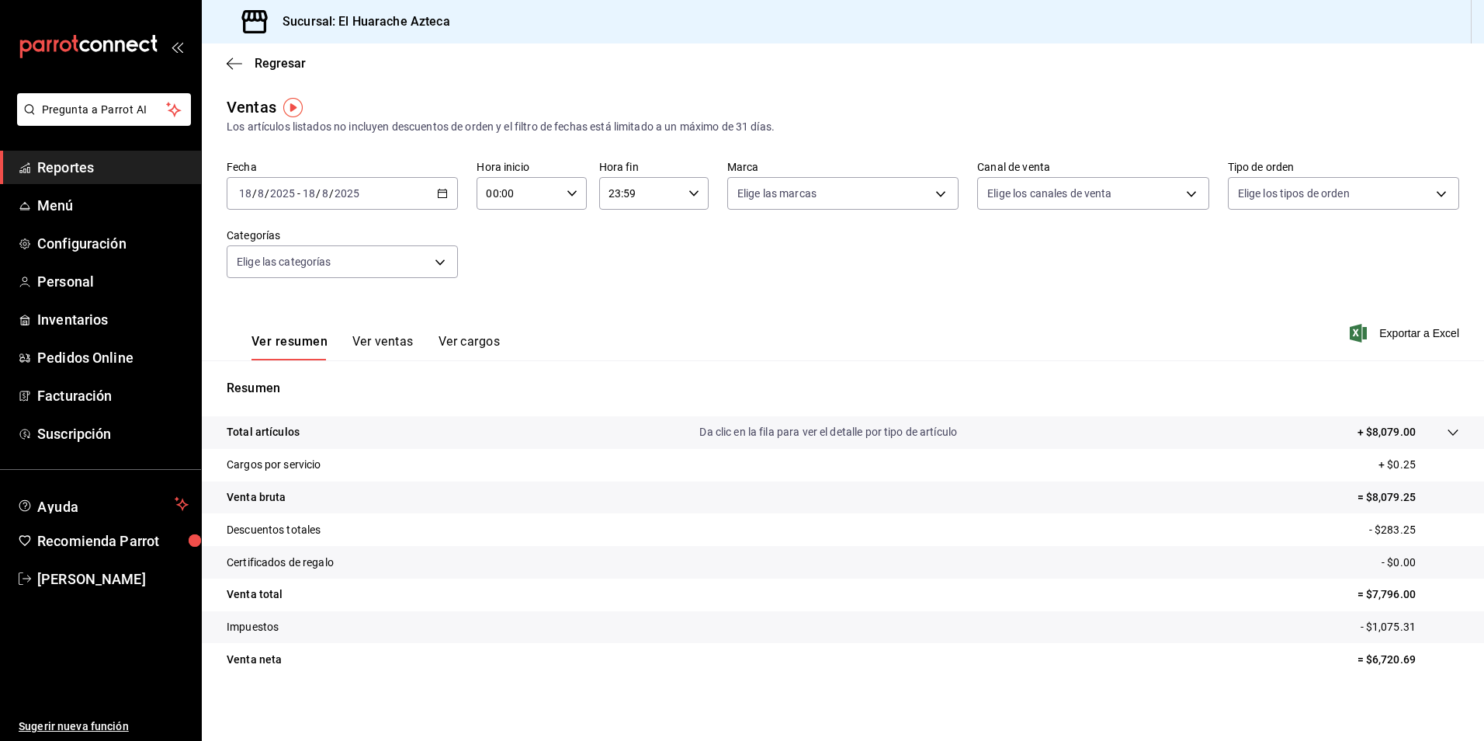
click at [471, 338] on button "Ver cargos" at bounding box center [470, 347] width 62 height 26
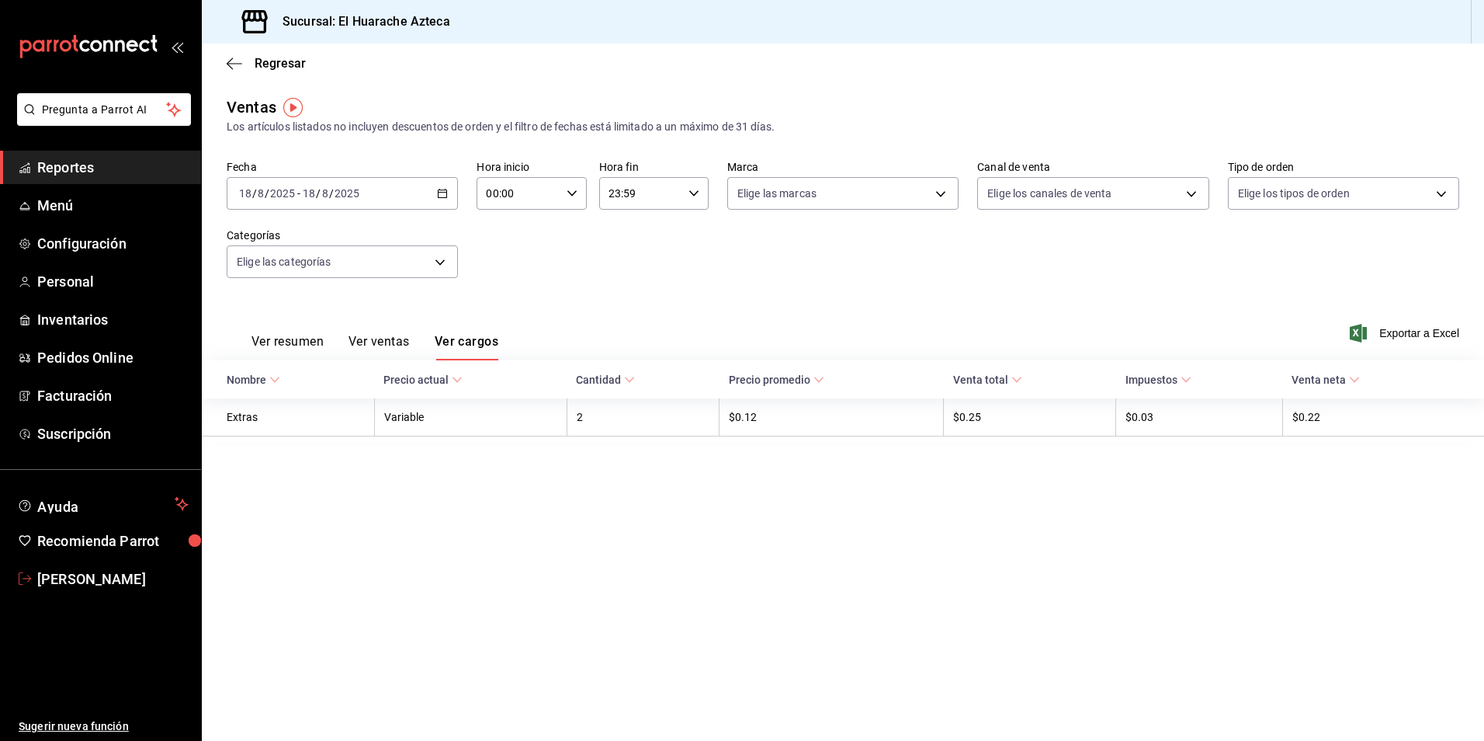
click at [46, 580] on span "Amalia P" at bounding box center [112, 578] width 151 height 21
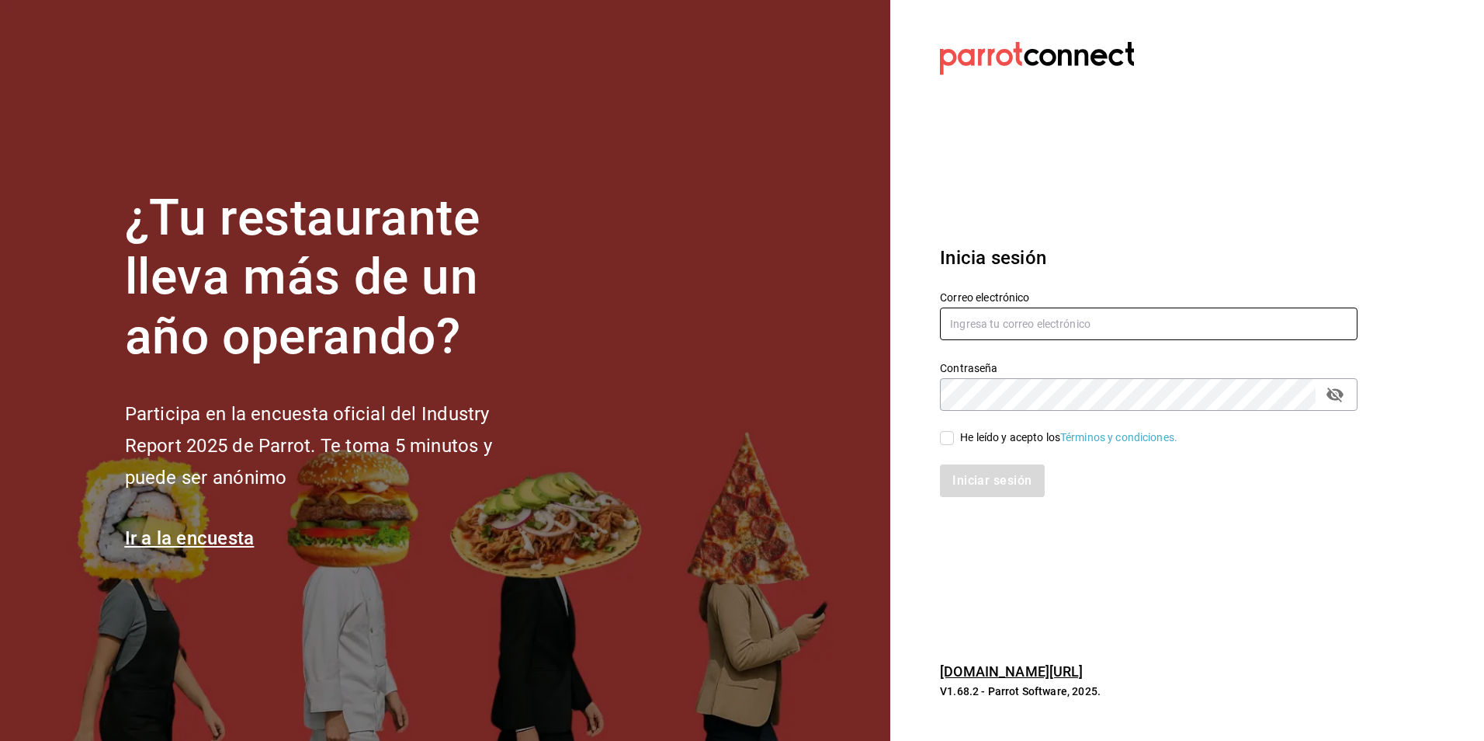
type input "[PERSON_NAME][EMAIL_ADDRESS][DOMAIN_NAME]"
